Goal: Transaction & Acquisition: Purchase product/service

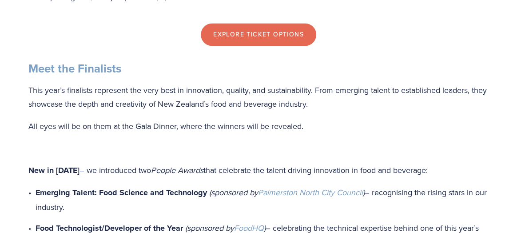
scroll to position [844, 0]
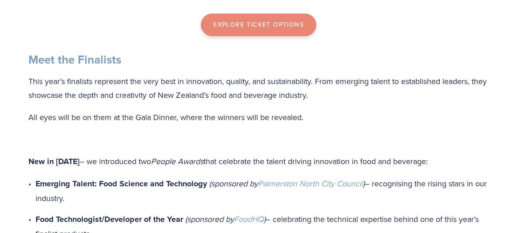
click at [266, 36] on link "Explore Ticket Options" at bounding box center [259, 24] width 116 height 23
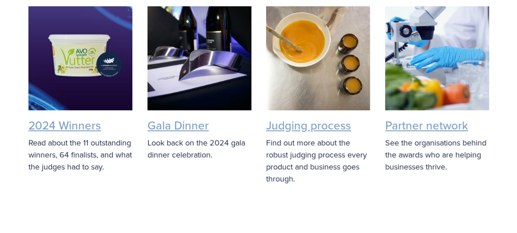
scroll to position [1955, 0]
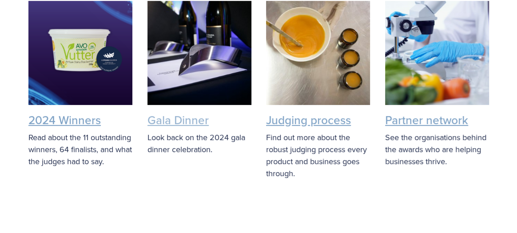
click at [185, 128] on link "Gala Dinner" at bounding box center [178, 120] width 61 height 16
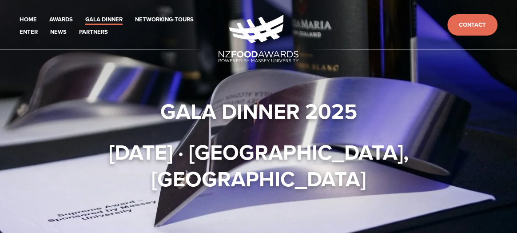
click at [96, 20] on link "Gala Dinner" at bounding box center [103, 20] width 37 height 10
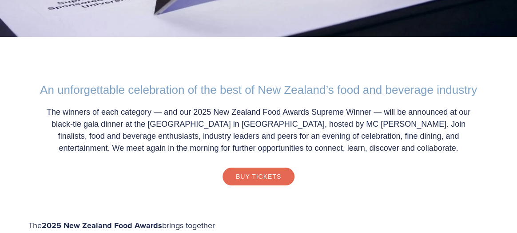
scroll to position [222, 0]
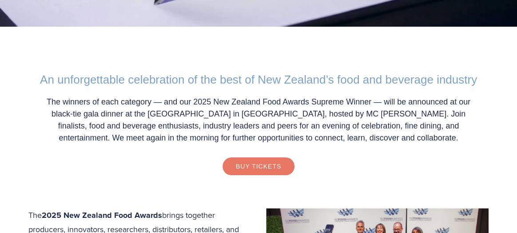
click at [253, 166] on link "Buy Tickets" at bounding box center [259, 166] width 72 height 18
